Goal: Transaction & Acquisition: Obtain resource

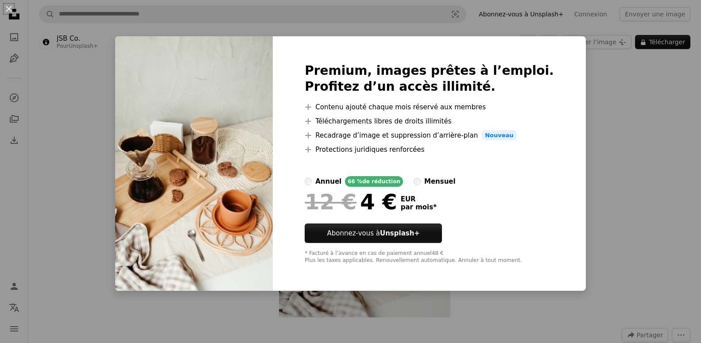
click at [623, 76] on div "An X shape Premium, images prêtes à l’emploi. Profitez d’un accès illimité. A p…" at bounding box center [350, 171] width 701 height 343
